Goal: Task Accomplishment & Management: Manage account settings

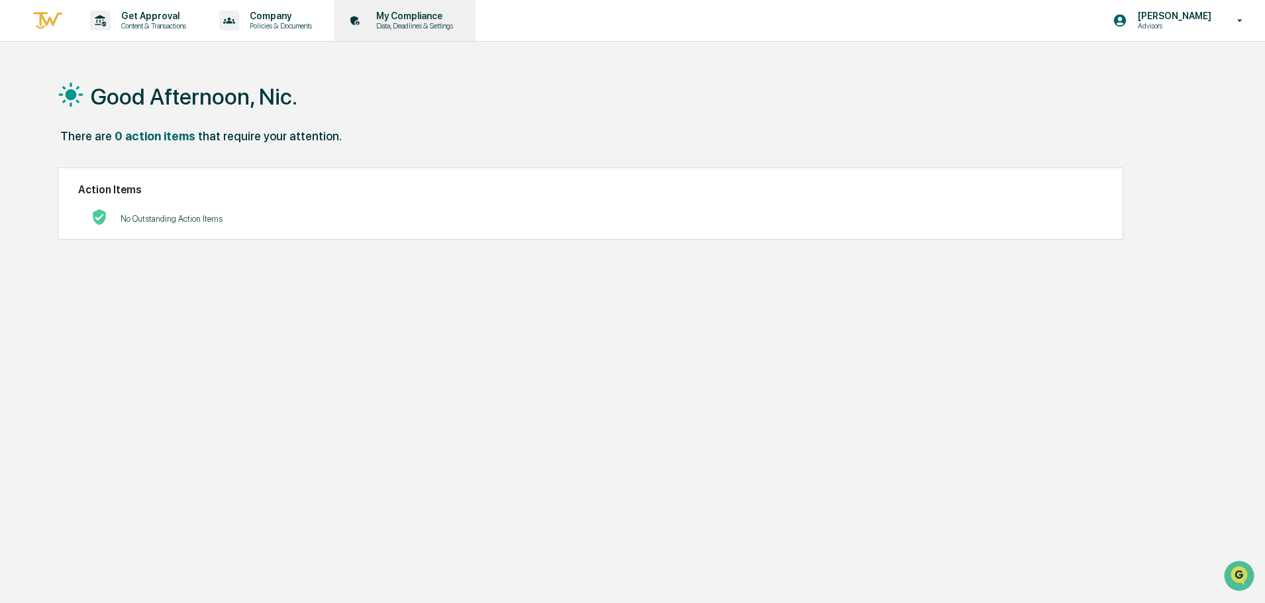
click at [399, 7] on div "My Compliance Data, Deadlines & Settings" at bounding box center [404, 20] width 128 height 41
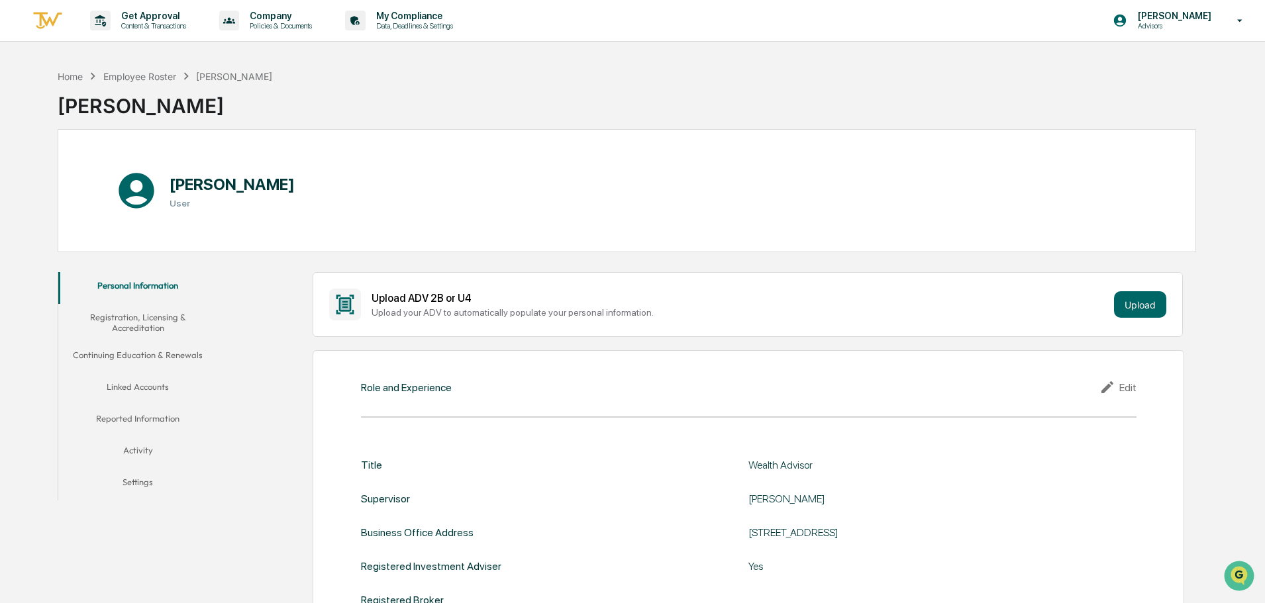
click at [139, 389] on button "Linked Accounts" at bounding box center [137, 390] width 159 height 32
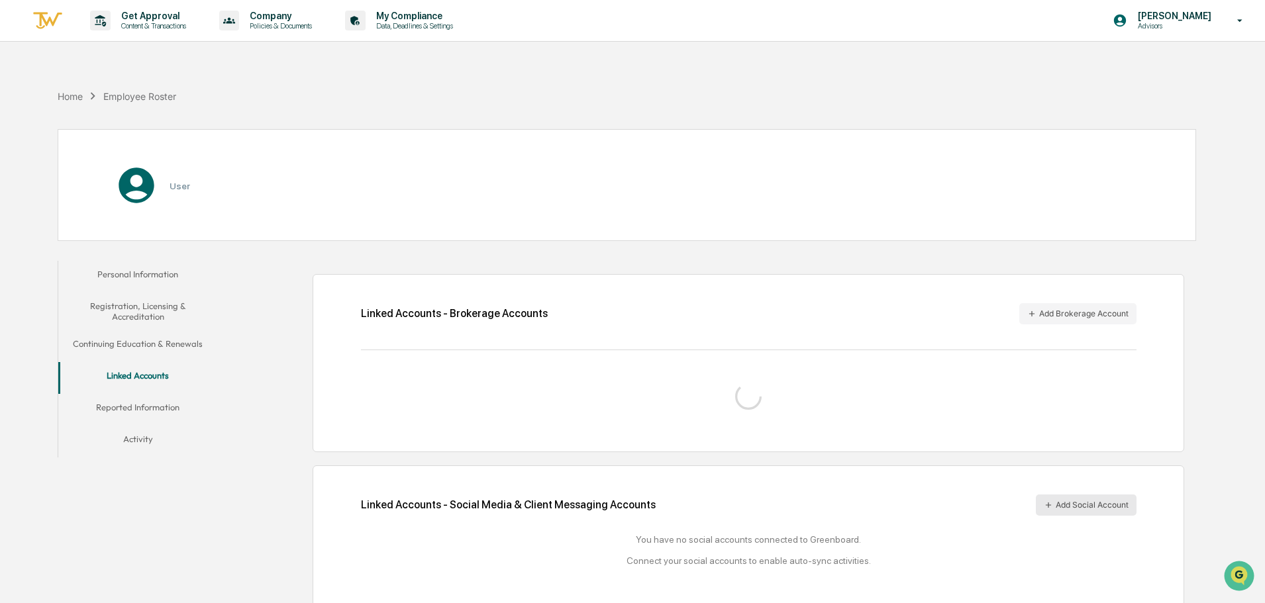
click at [1085, 507] on button "Add Social Account" at bounding box center [1086, 505] width 101 height 21
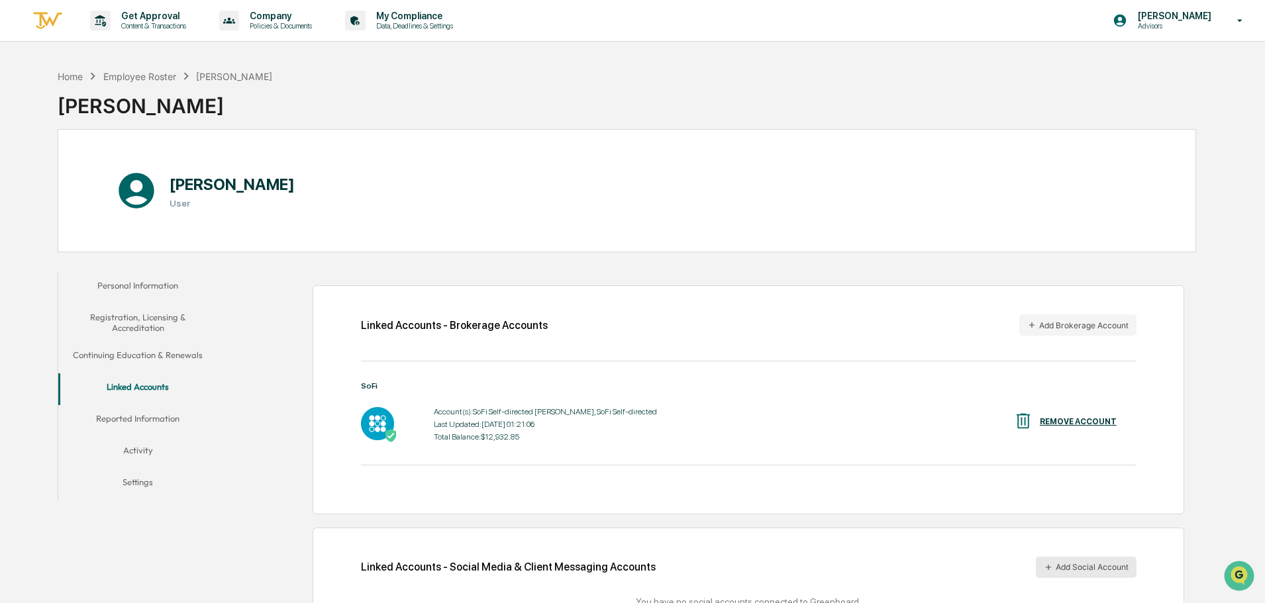
click at [1093, 568] on button "Add Social Account" at bounding box center [1086, 567] width 101 height 21
click at [1235, 577] on icon "Open customer support" at bounding box center [1238, 592] width 33 height 33
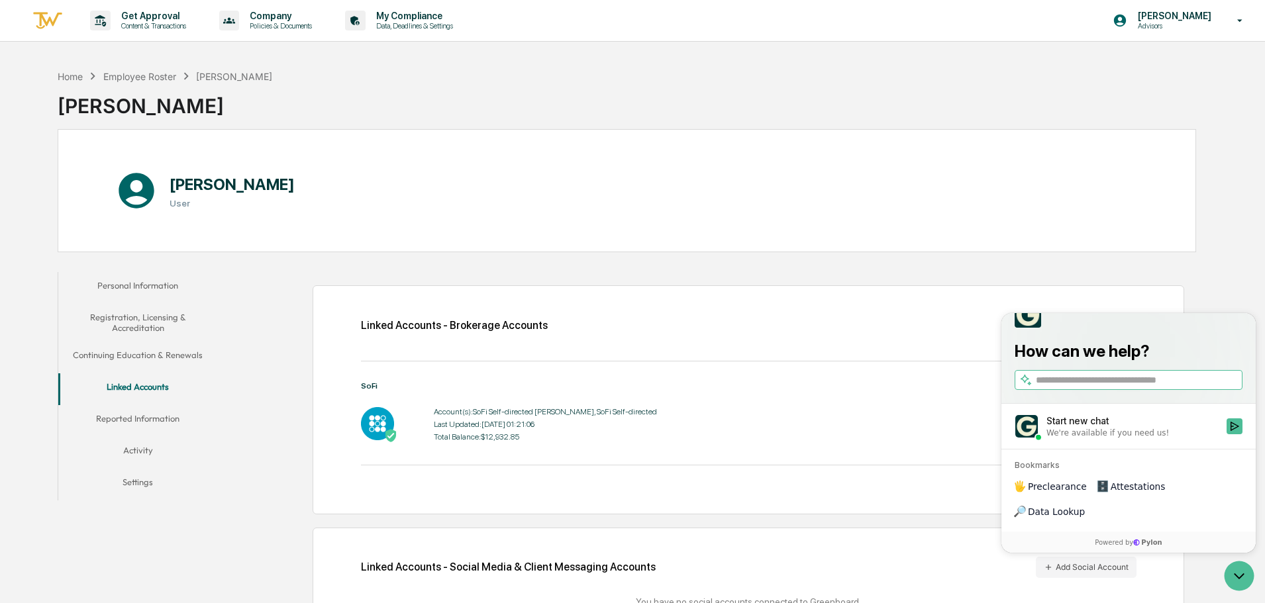
click at [1120, 390] on label at bounding box center [1129, 380] width 228 height 20
click at [1120, 387] on input "search" at bounding box center [1138, 381] width 204 height 14
type input "**********"
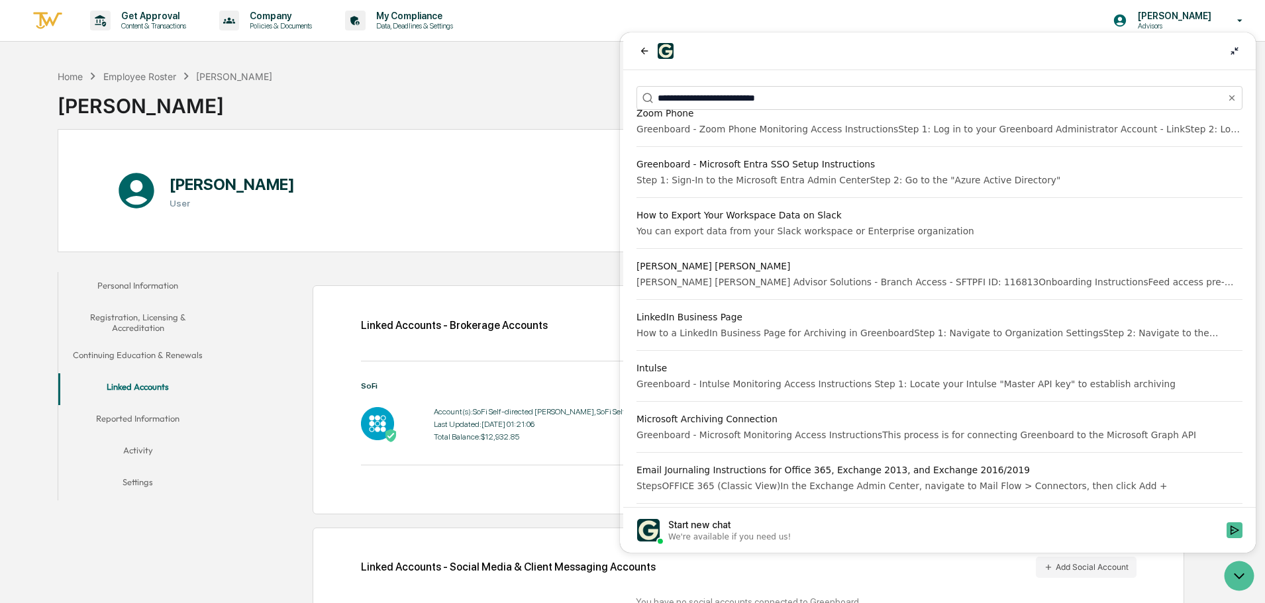
scroll to position [530, 0]
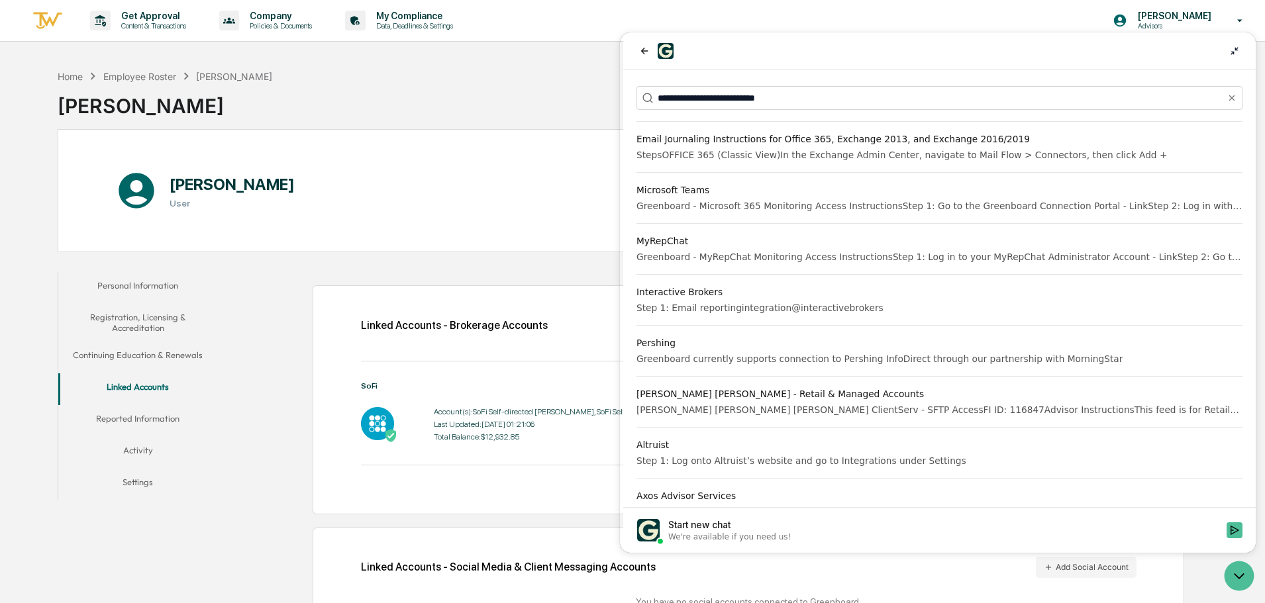
click at [720, 535] on div "We're available if you need us!" at bounding box center [729, 537] width 123 height 11
click at [1226, 535] on button "Start new chat We're available if you need us!" at bounding box center [1234, 531] width 16 height 16
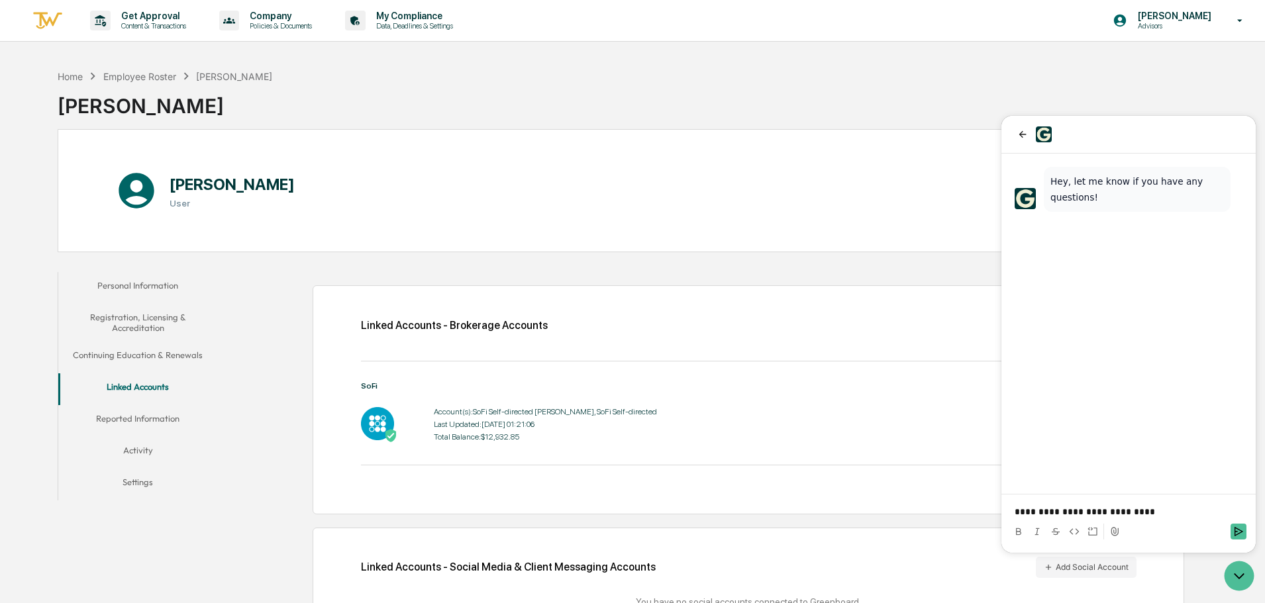
drag, startPoint x: 1059, startPoint y: 513, endPoint x: 1066, endPoint y: 516, distance: 7.4
click at [1058, 513] on p "**********" at bounding box center [1129, 511] width 228 height 13
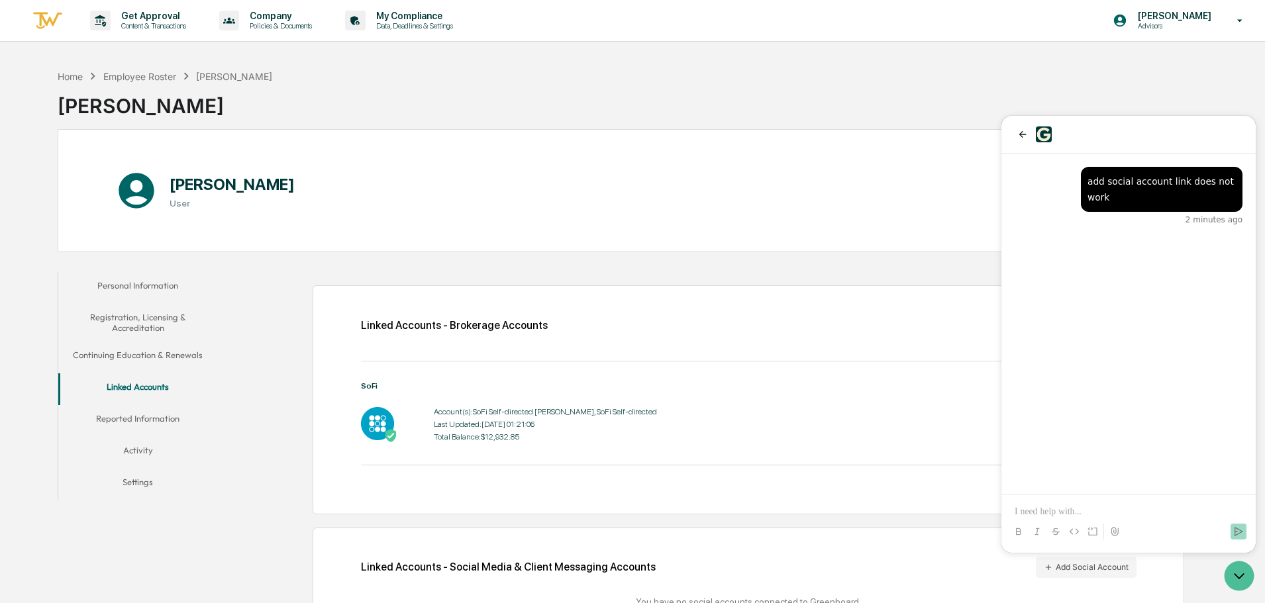
click at [1093, 500] on div at bounding box center [1129, 520] width 244 height 50
click at [1094, 507] on p at bounding box center [1129, 511] width 228 height 13
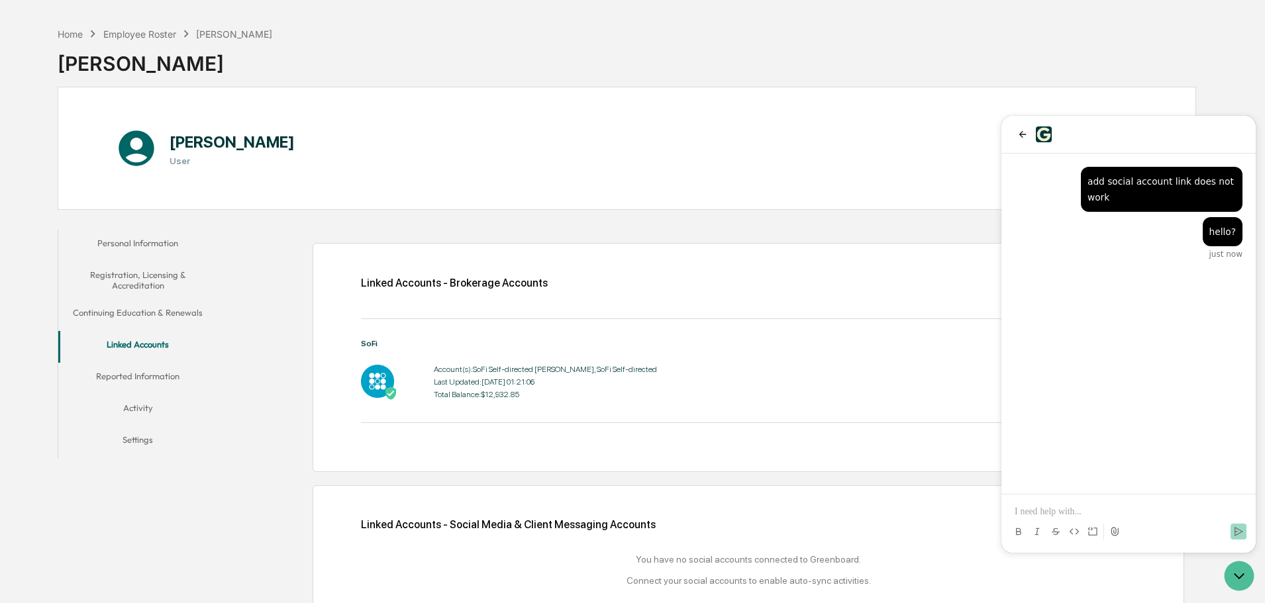
scroll to position [74, 0]
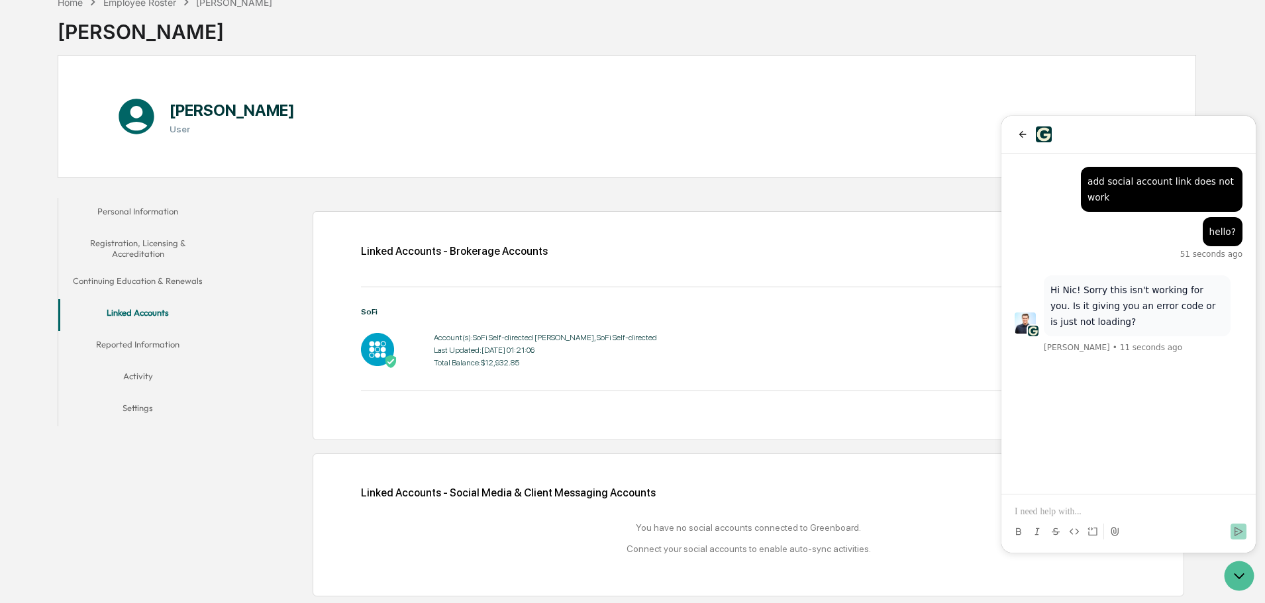
click at [1113, 530] on icon at bounding box center [1114, 531] width 11 height 11
click at [1239, 534] on icon "Send" at bounding box center [1238, 531] width 11 height 11
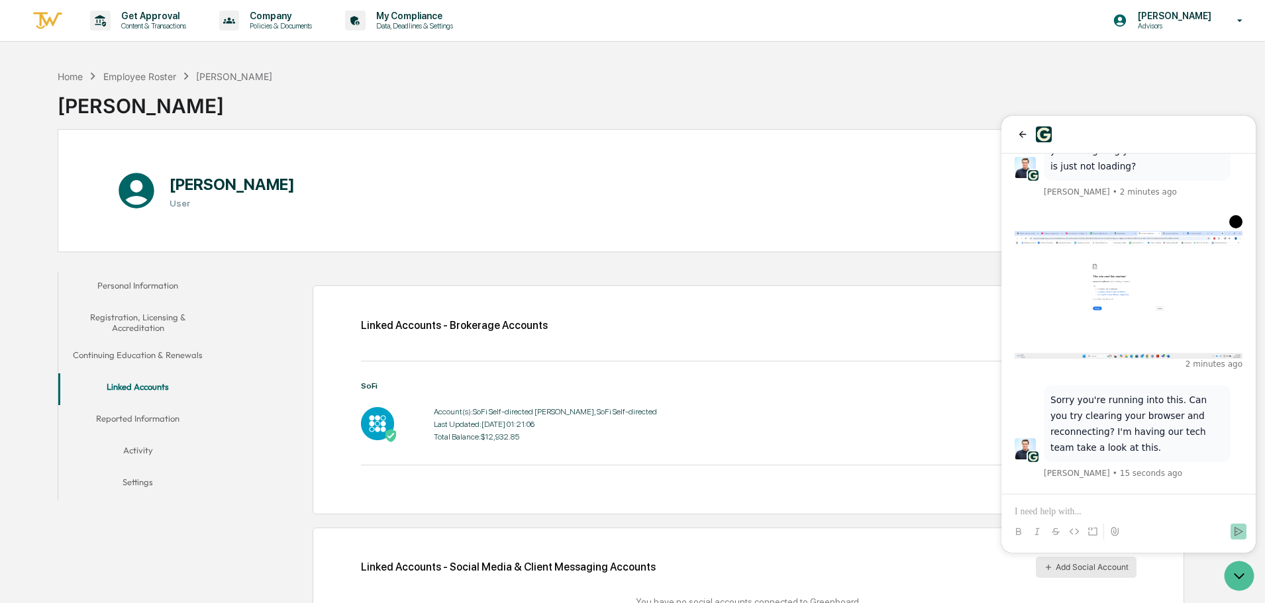
click at [1044, 572] on icon at bounding box center [1048, 567] width 9 height 9
click at [1104, 513] on p at bounding box center [1129, 511] width 228 height 13
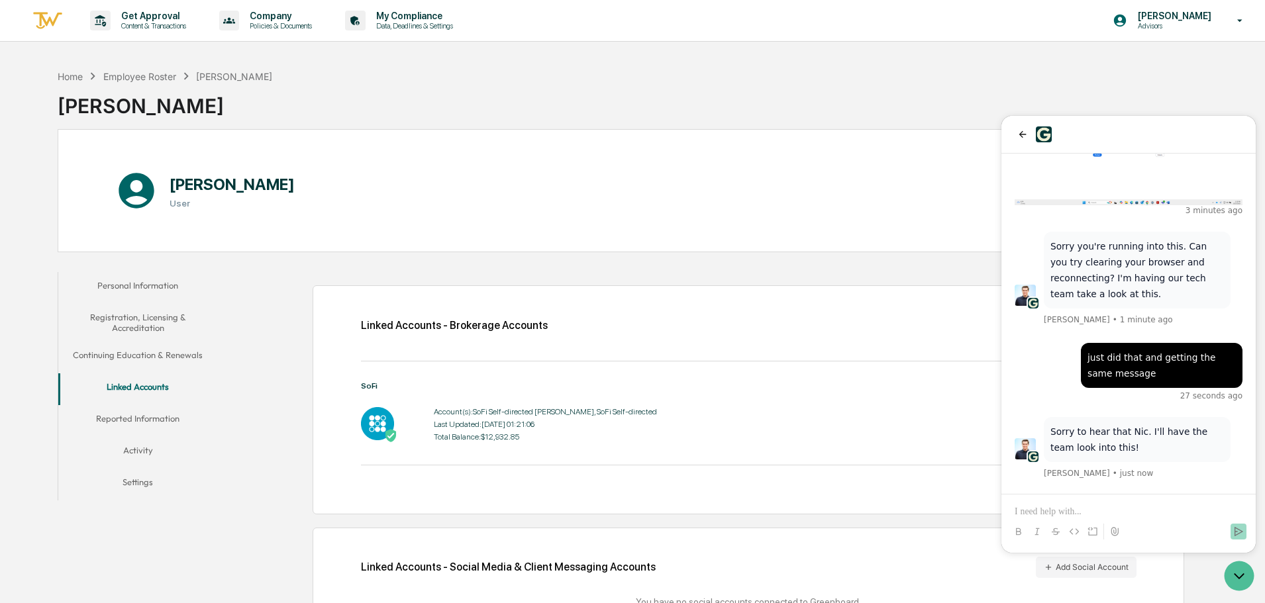
scroll to position [74, 0]
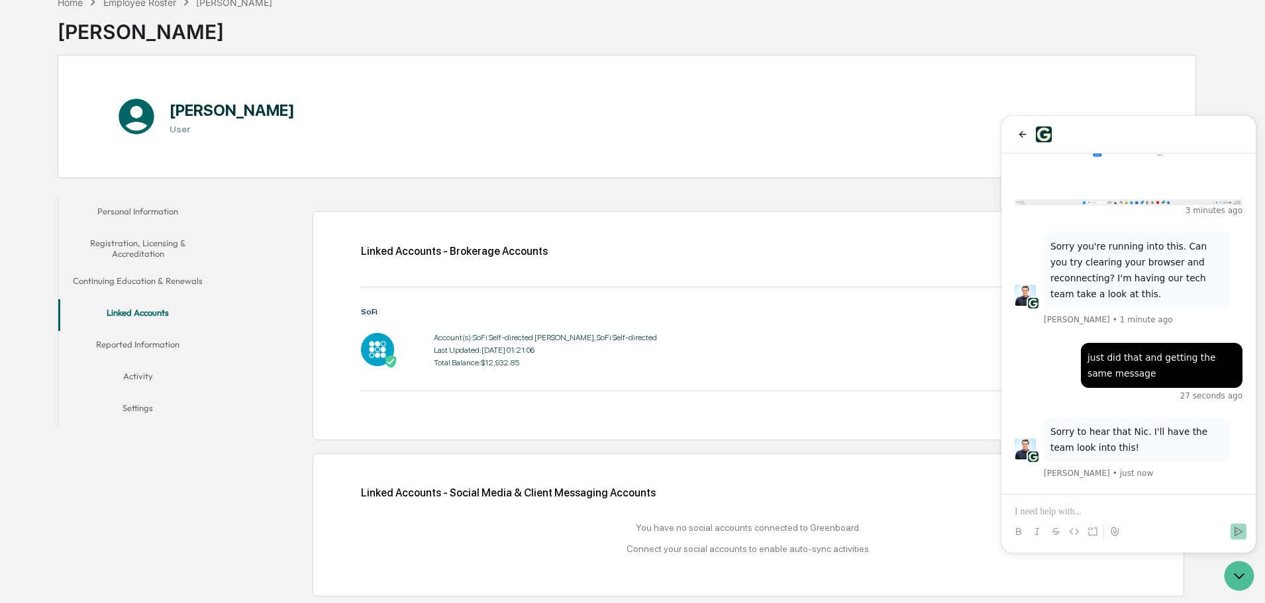
click at [1093, 509] on p at bounding box center [1129, 511] width 228 height 13
